Goal: Task Accomplishment & Management: Manage account settings

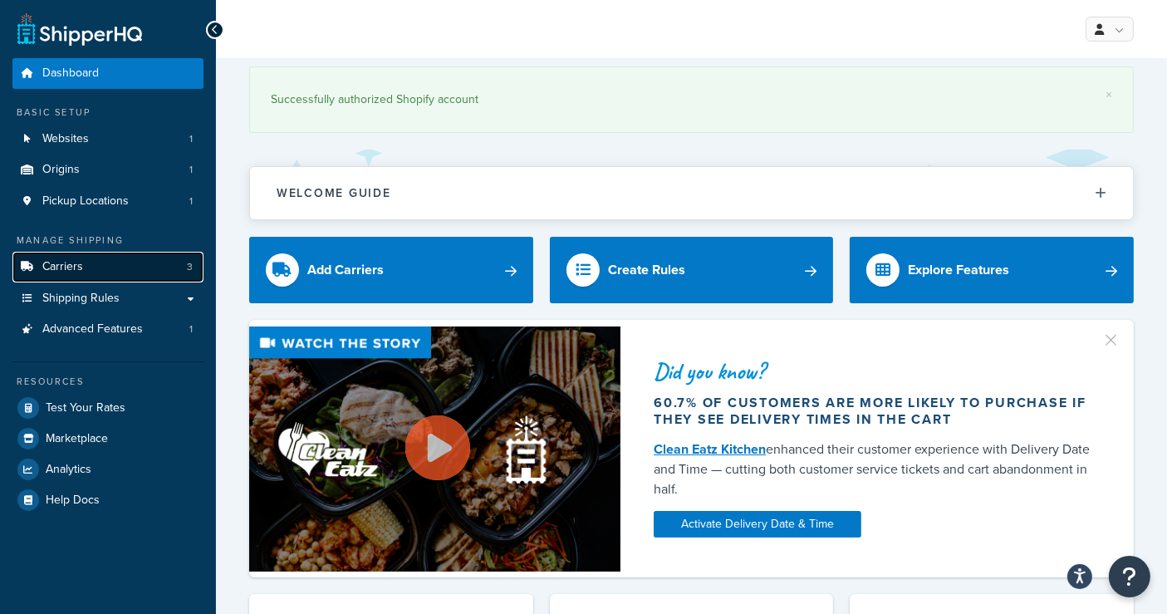
click at [117, 258] on link "Carriers 3" at bounding box center [107, 267] width 191 height 31
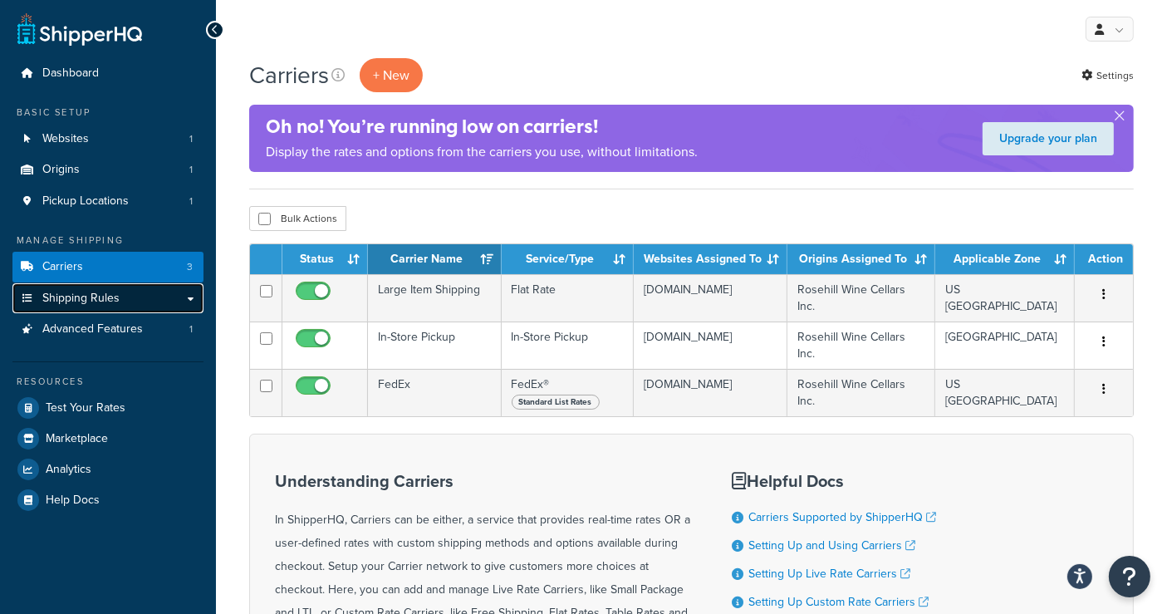
click at [120, 295] on link "Shipping Rules" at bounding box center [107, 298] width 191 height 31
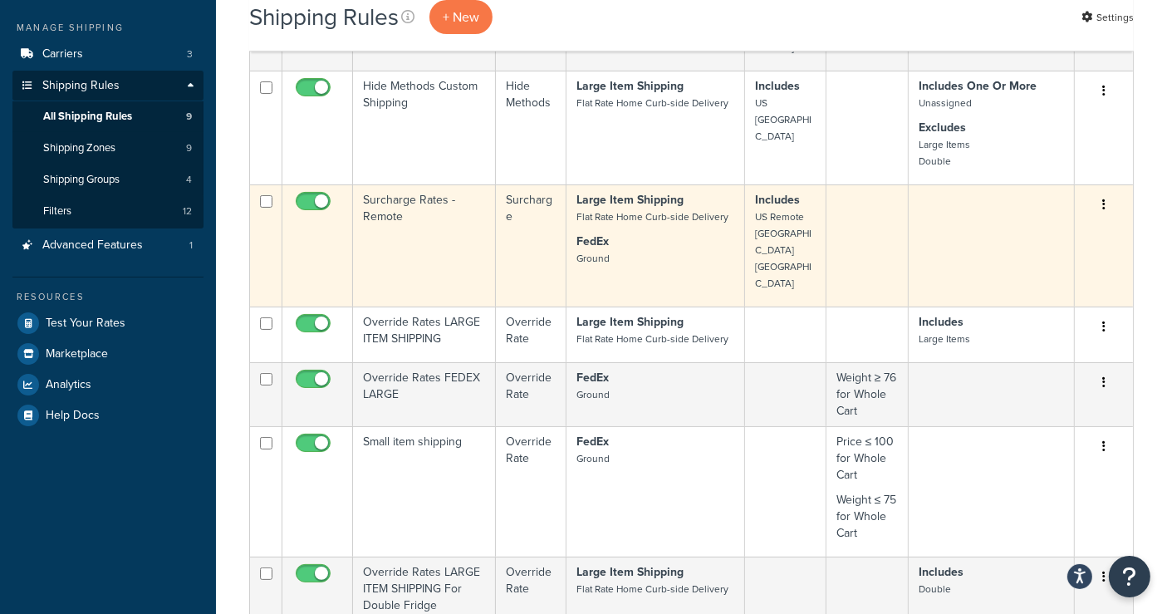
scroll to position [184, 0]
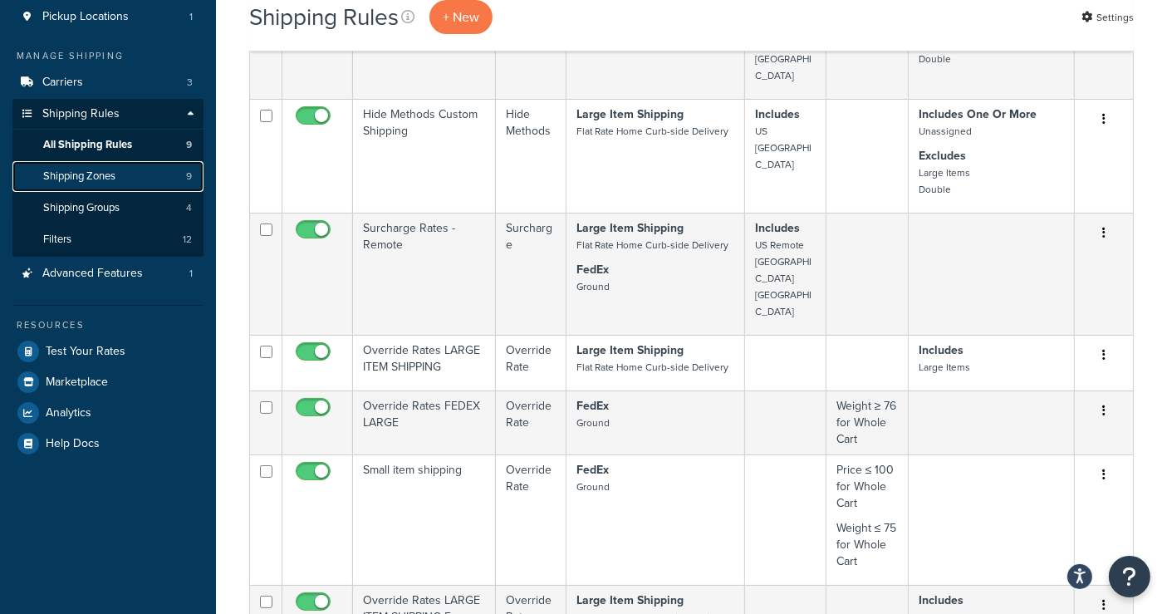
click at [118, 176] on link "Shipping Zones 9" at bounding box center [107, 176] width 191 height 31
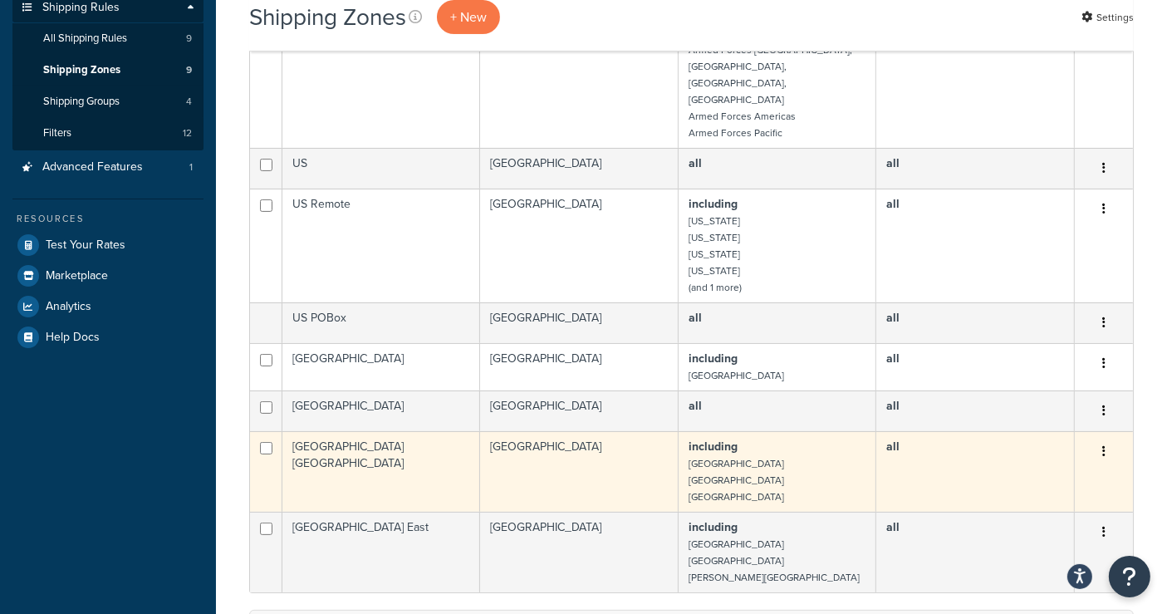
scroll to position [184, 0]
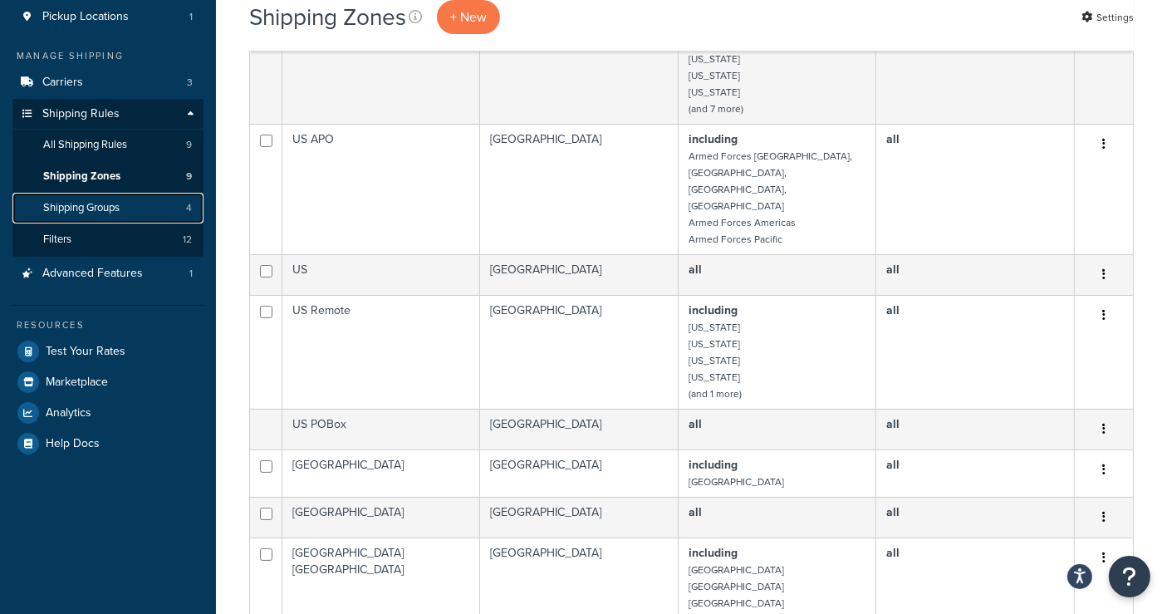
click at [97, 204] on span "Shipping Groups" at bounding box center [81, 208] width 76 height 14
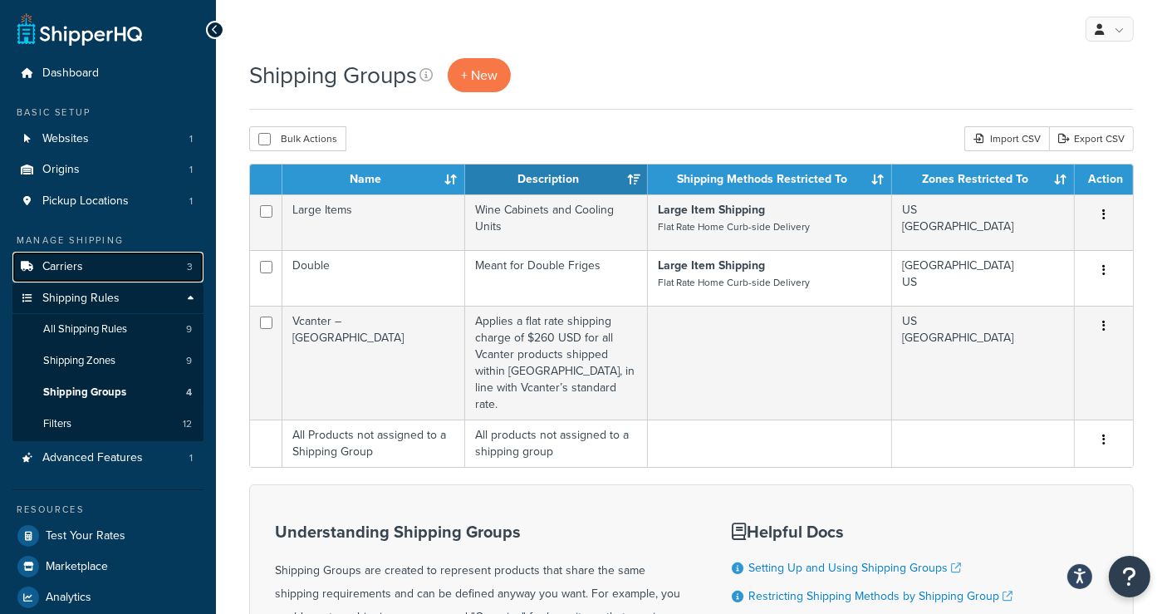
click at [91, 255] on link "Carriers 3" at bounding box center [107, 267] width 191 height 31
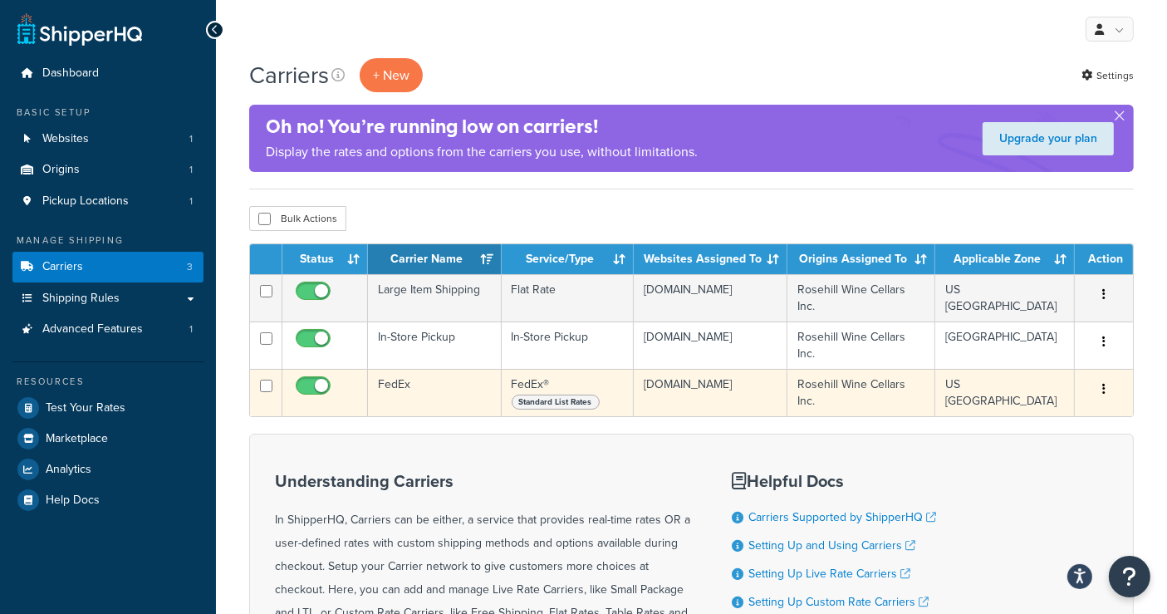
click at [400, 371] on td "FedEx" at bounding box center [435, 392] width 134 height 47
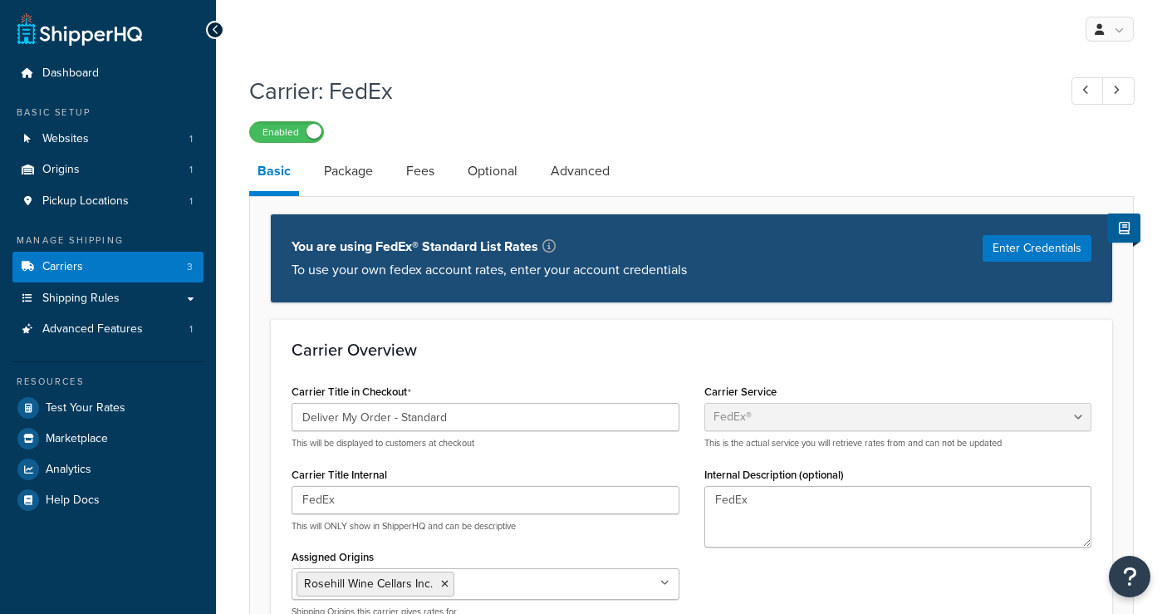
select select "fedEx"
select select "REGULAR_PICKUP"
select select "YOUR_PACKAGING"
